Goal: Information Seeking & Learning: Understand process/instructions

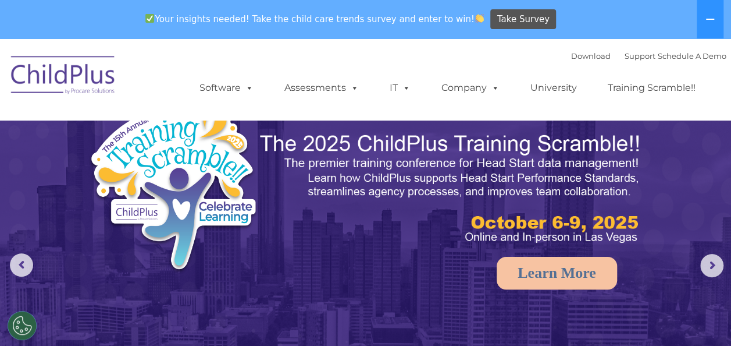
select select "MEDIUM"
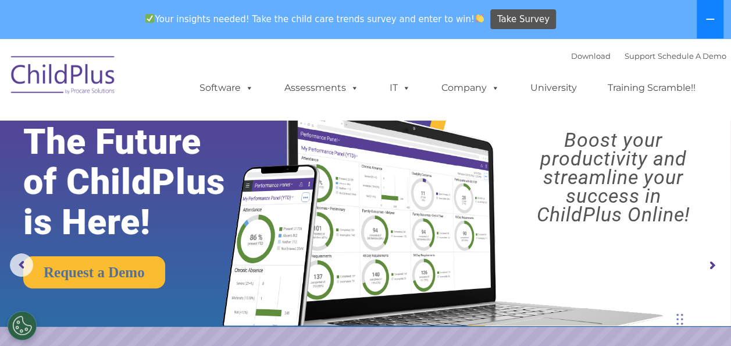
click at [708, 15] on icon at bounding box center [710, 19] width 9 height 9
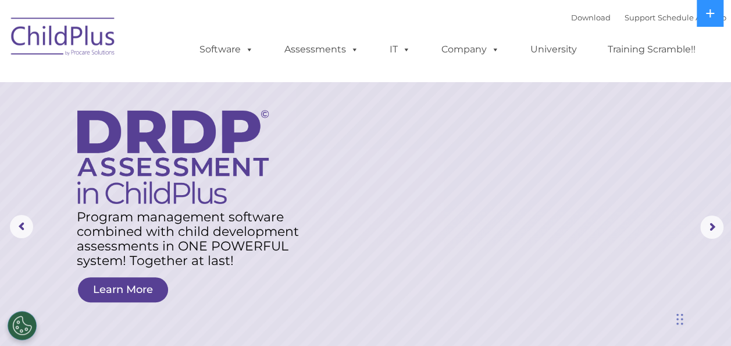
click at [55, 38] on img at bounding box center [63, 38] width 116 height 58
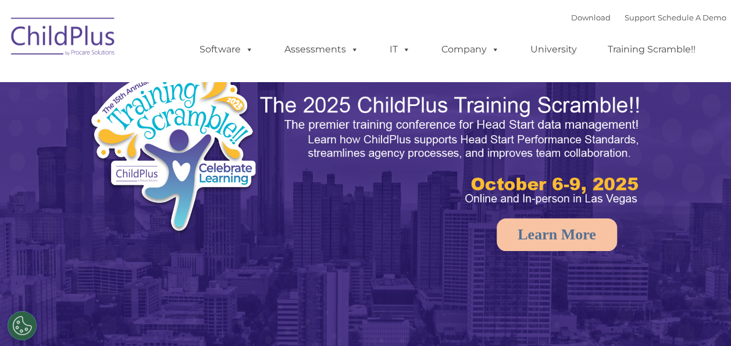
select select "MEDIUM"
click at [706, 16] on icon at bounding box center [710, 13] width 9 height 9
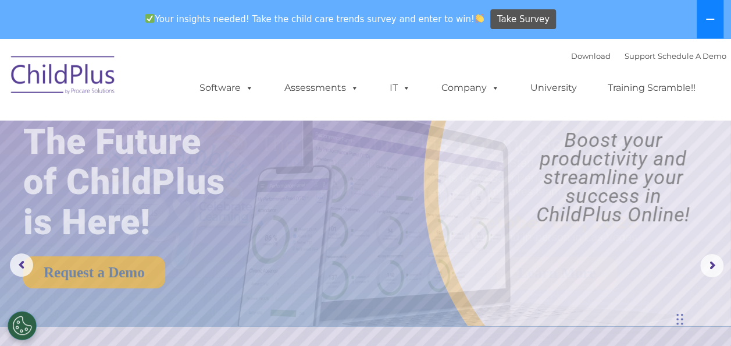
click at [706, 16] on icon at bounding box center [710, 19] width 9 height 9
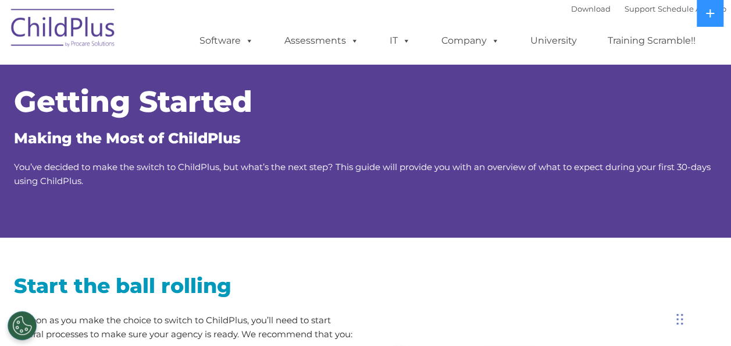
click at [679, 323] on div "Chat Widget" at bounding box center [702, 318] width 58 height 56
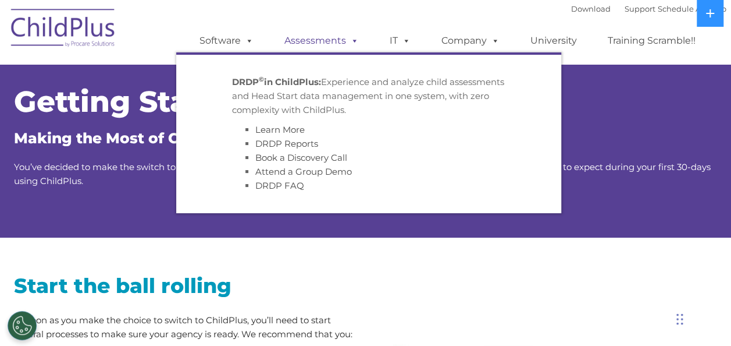
click at [340, 47] on link "Assessments" at bounding box center [322, 40] width 98 height 23
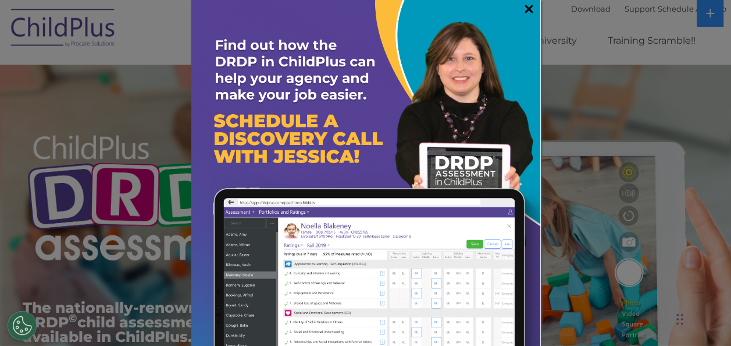
click at [522, 8] on link "×" at bounding box center [528, 9] width 13 height 12
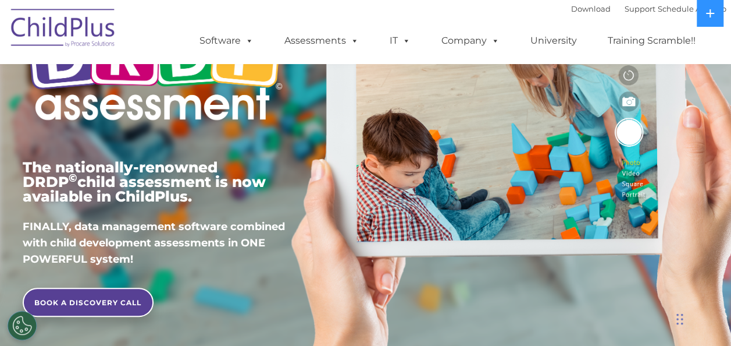
scroll to position [141, 0]
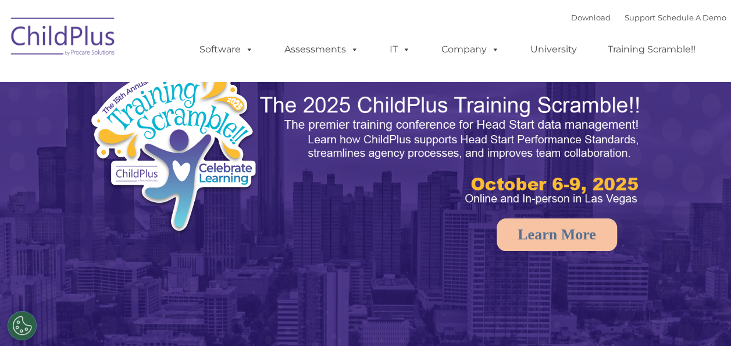
select select "MEDIUM"
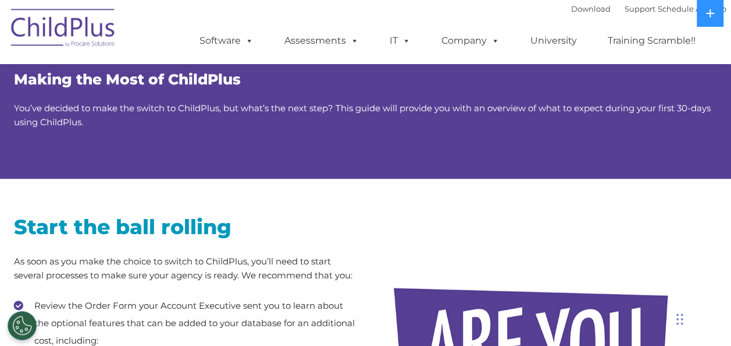
scroll to position [59, 0]
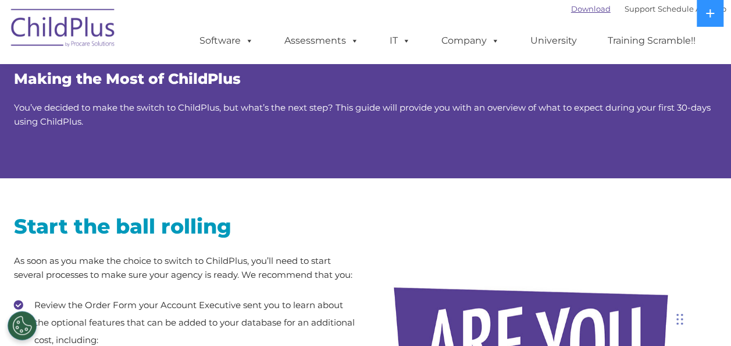
click at [577, 9] on link "Download" at bounding box center [591, 8] width 40 height 9
